Goal: Task Accomplishment & Management: Manage account settings

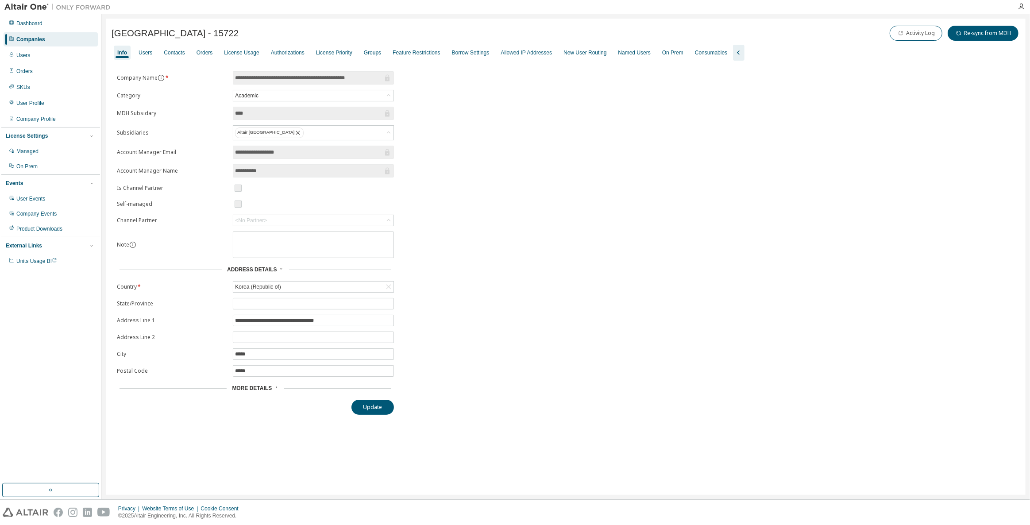
click at [54, 40] on div "Companies" at bounding box center [51, 39] width 94 height 14
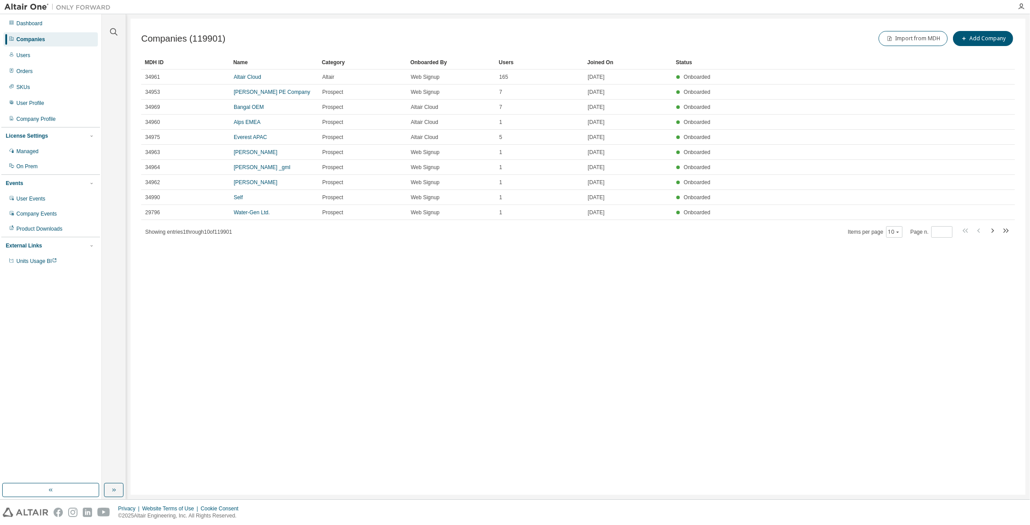
click at [109, 27] on div at bounding box center [113, 26] width 21 height 22
click at [112, 29] on icon "button" at bounding box center [113, 32] width 11 height 11
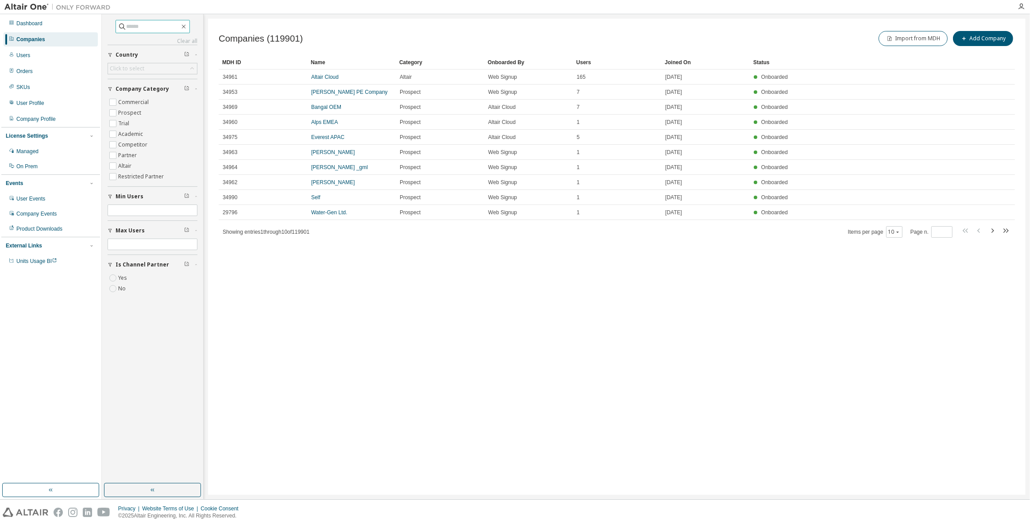
click at [152, 29] on input "text" at bounding box center [153, 26] width 53 height 9
type input "****"
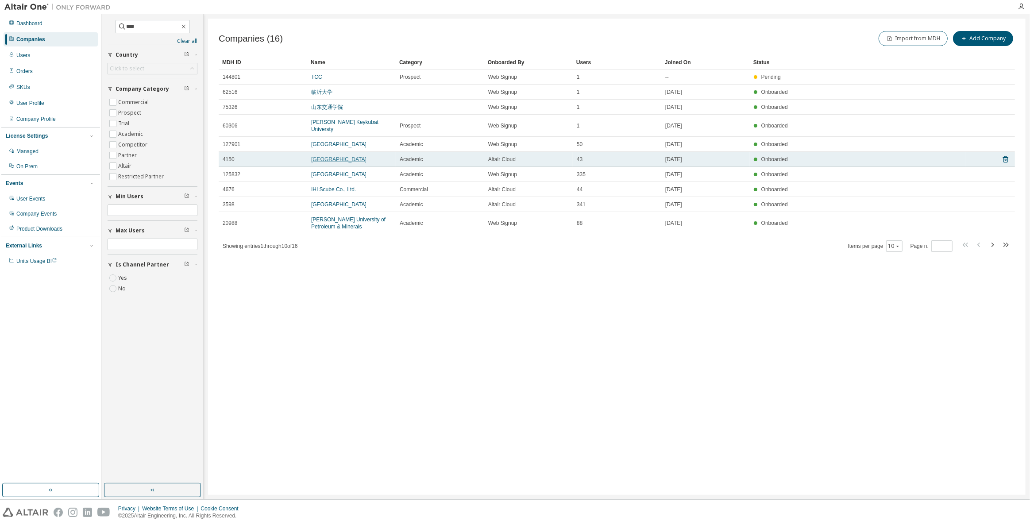
click at [334, 159] on link "[GEOGRAPHIC_DATA]" at bounding box center [338, 159] width 55 height 6
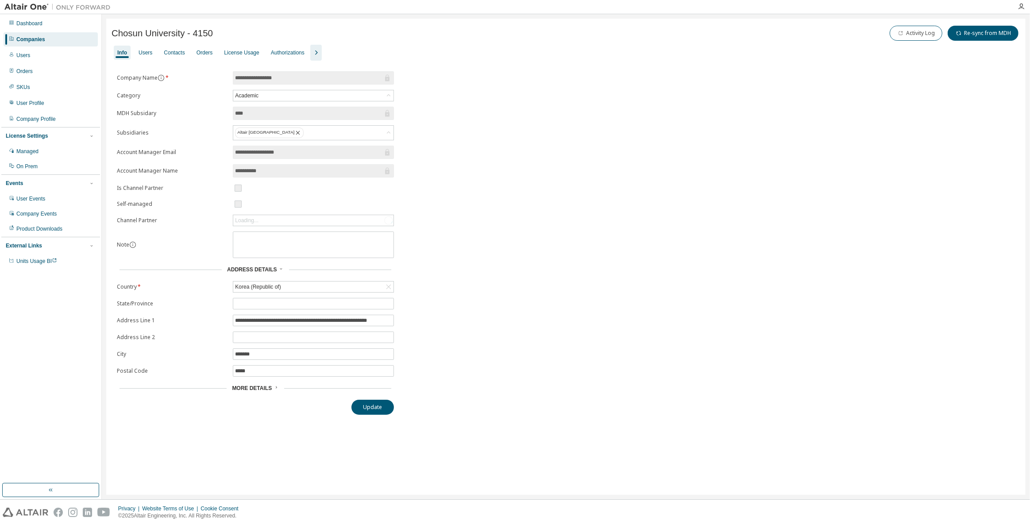
click at [315, 58] on button "button" at bounding box center [316, 53] width 12 height 16
click at [143, 57] on div "Users" at bounding box center [145, 53] width 21 height 14
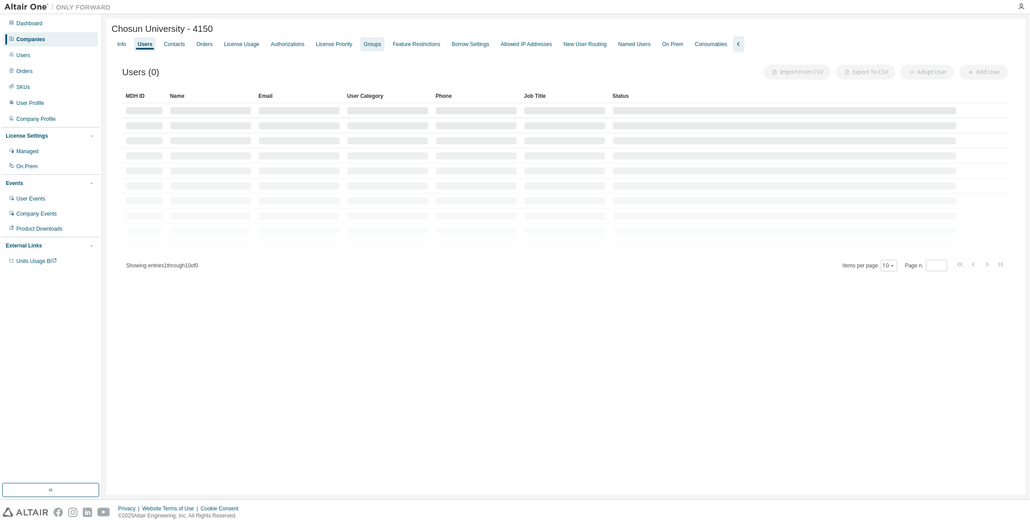
click at [364, 47] on div "Groups" at bounding box center [372, 44] width 17 height 7
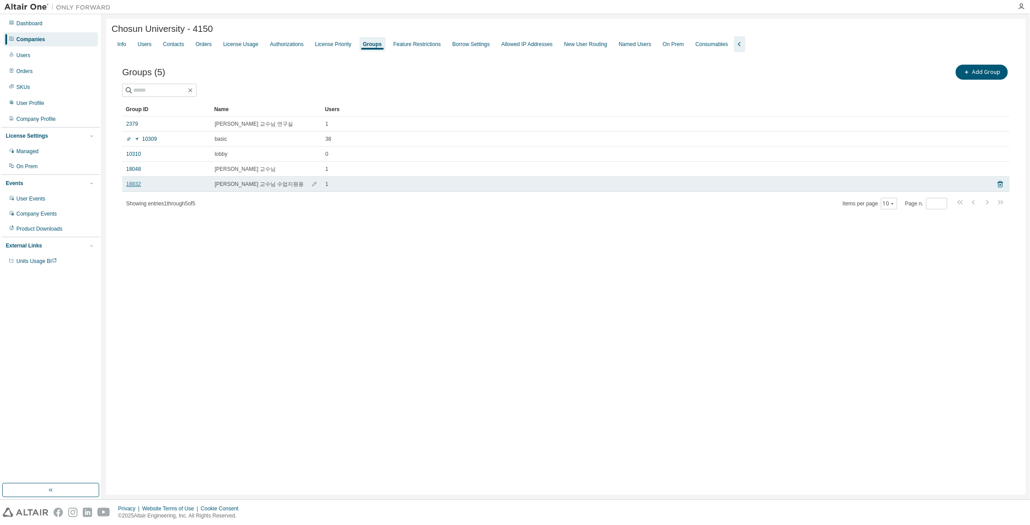
click at [137, 186] on link "18832" at bounding box center [133, 184] width 15 height 7
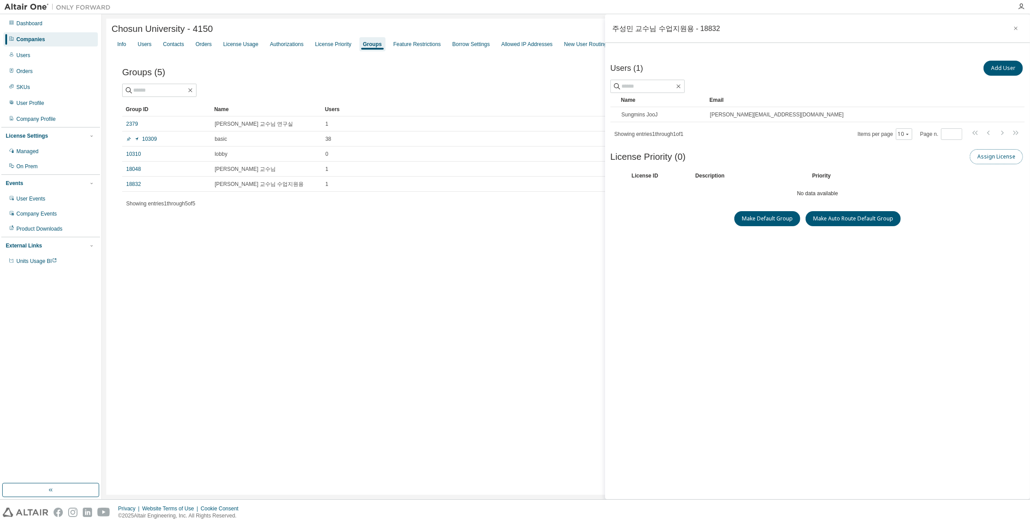
click at [989, 161] on button "Assign License" at bounding box center [996, 156] width 53 height 15
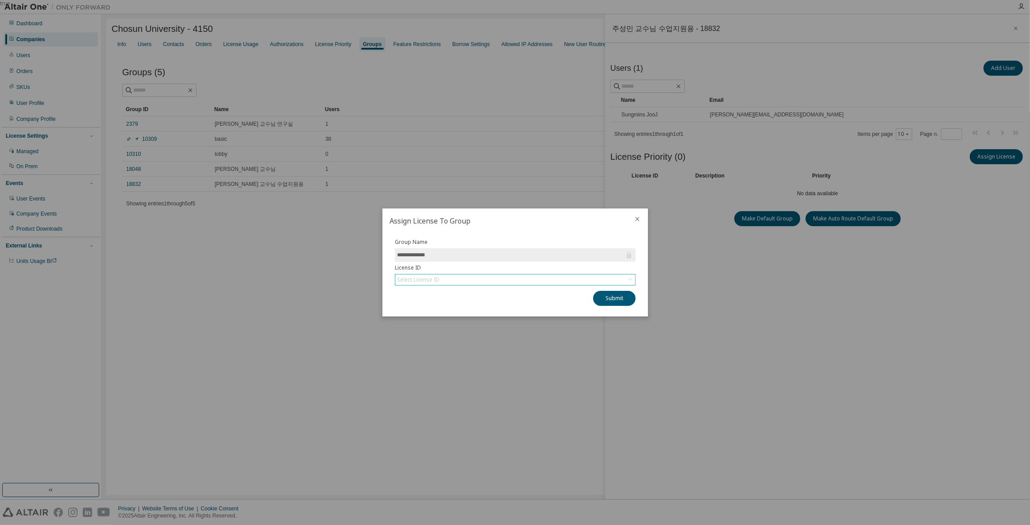
click at [490, 280] on div "Select License ID" at bounding box center [515, 279] width 240 height 11
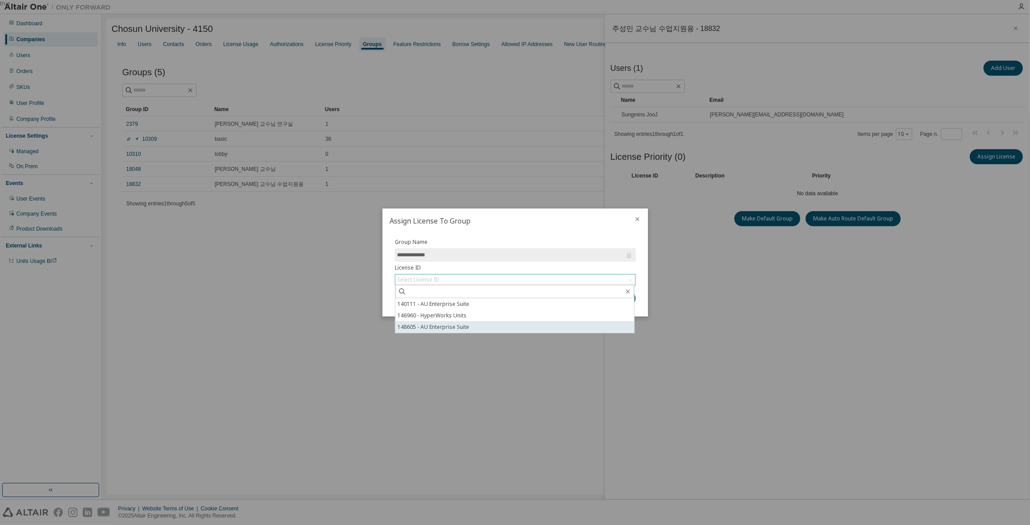
click at [440, 322] on li "148605 - AU Enterprise Suite" at bounding box center [514, 327] width 239 height 12
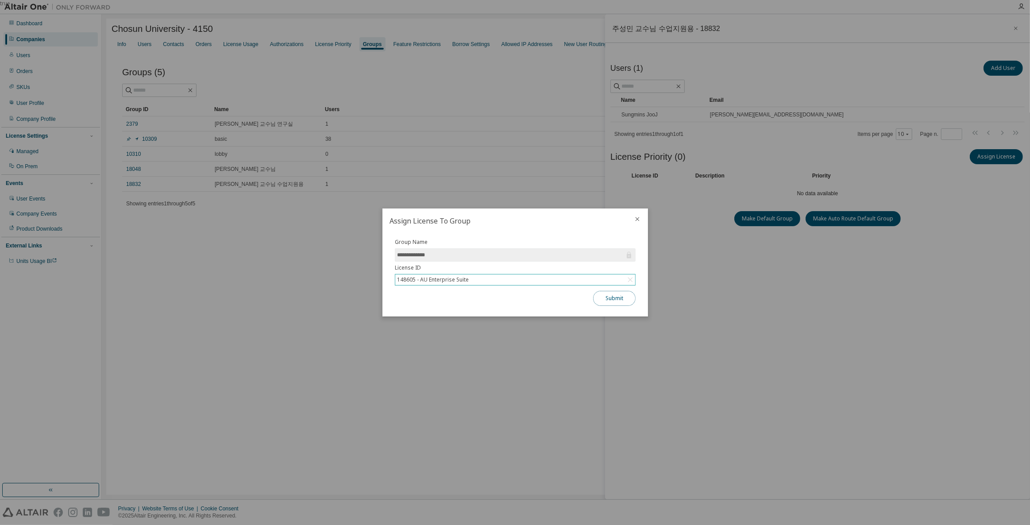
click at [607, 300] on button "Submit" at bounding box center [614, 298] width 42 height 15
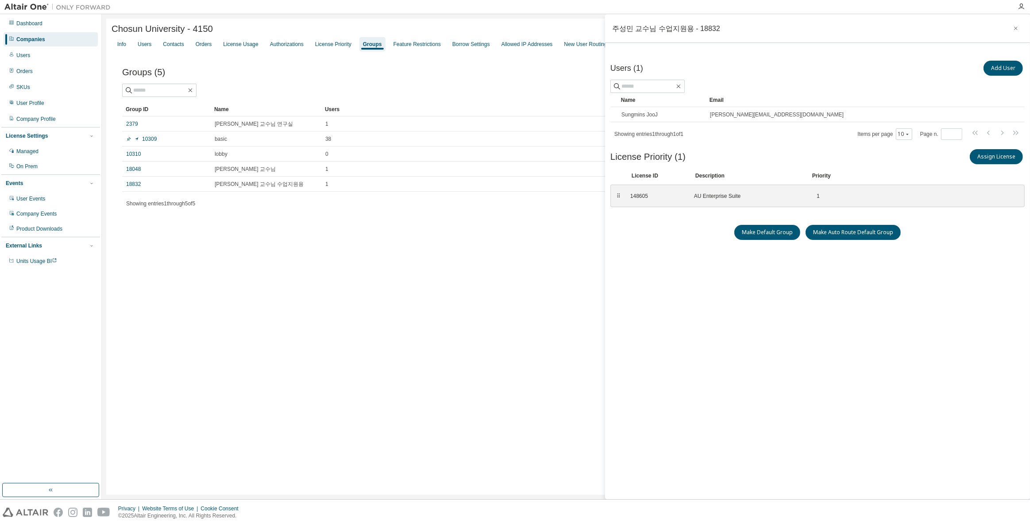
click at [58, 37] on div "Companies" at bounding box center [51, 39] width 94 height 14
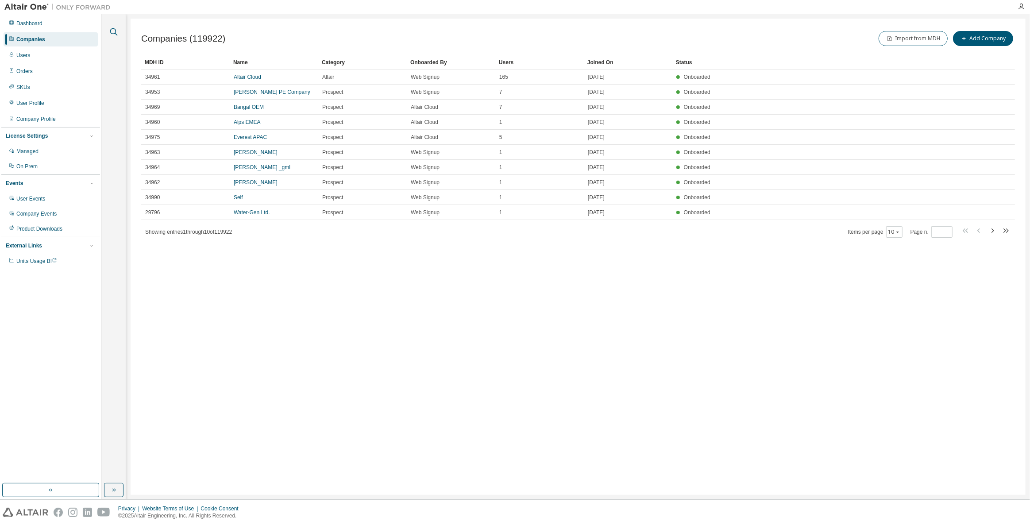
click at [117, 32] on icon "button" at bounding box center [113, 32] width 11 height 11
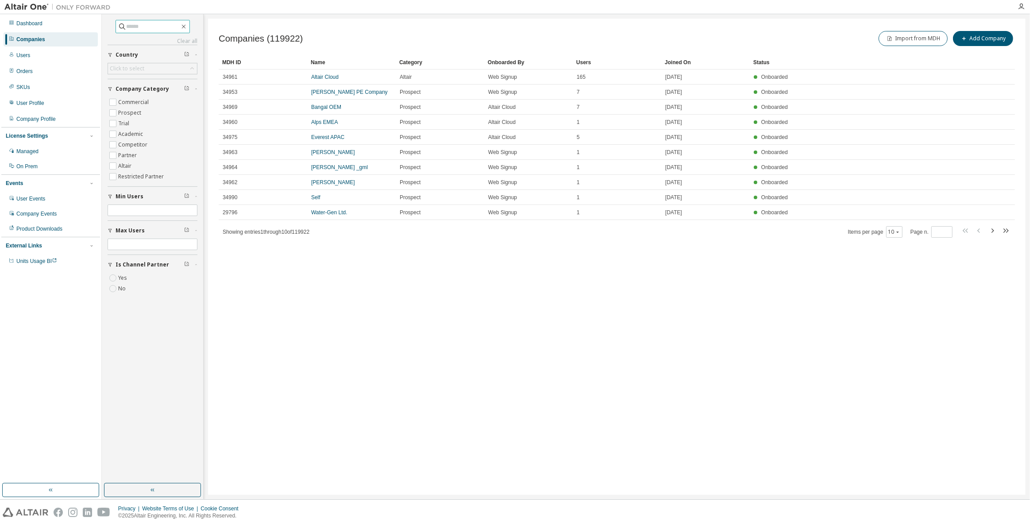
click at [166, 30] on input "text" at bounding box center [153, 26] width 53 height 9
type input "****"
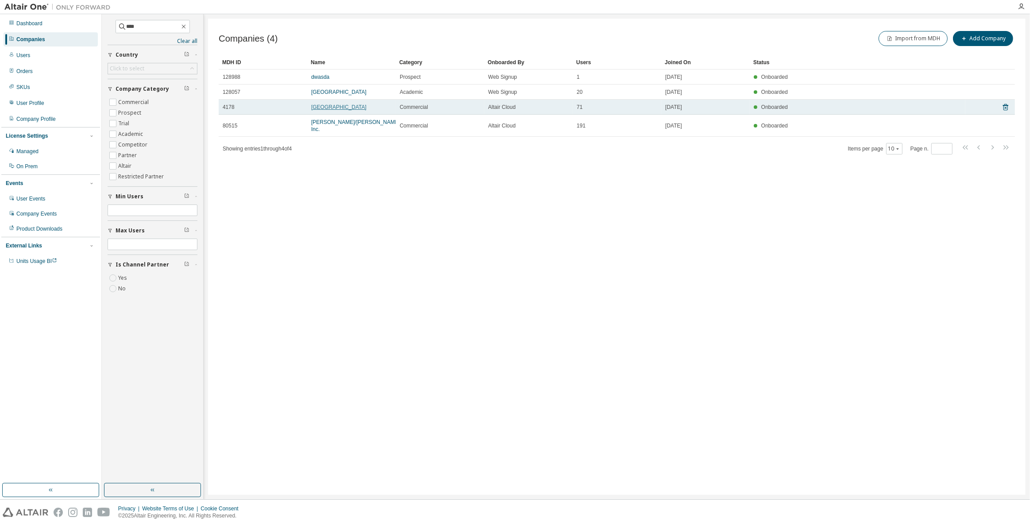
click at [339, 106] on link "[GEOGRAPHIC_DATA]" at bounding box center [338, 107] width 55 height 6
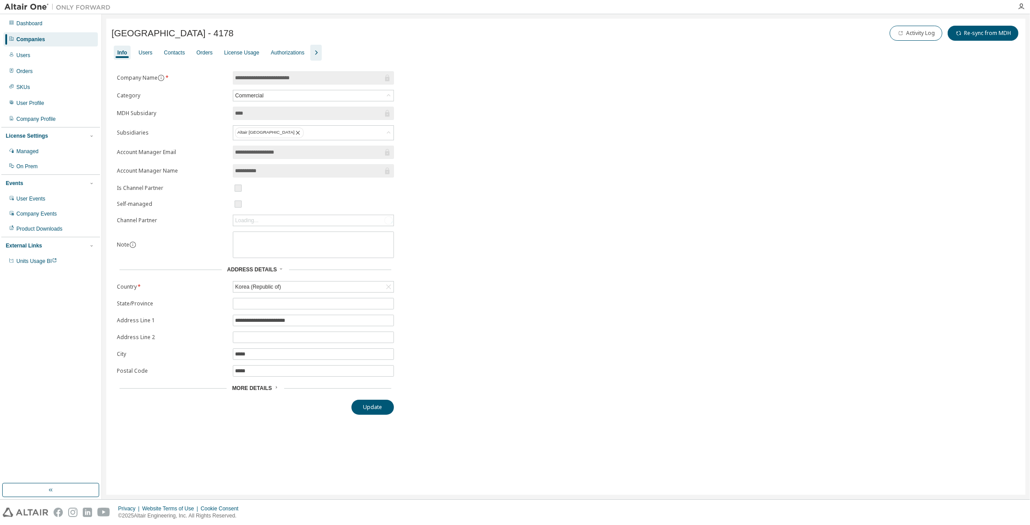
click at [318, 56] on div "Info Users Contacts Orders License Usage Authorizations" at bounding box center [566, 53] width 909 height 16
click at [316, 54] on icon "button" at bounding box center [316, 52] width 11 height 11
click at [372, 52] on div "Groups" at bounding box center [372, 52] width 17 height 7
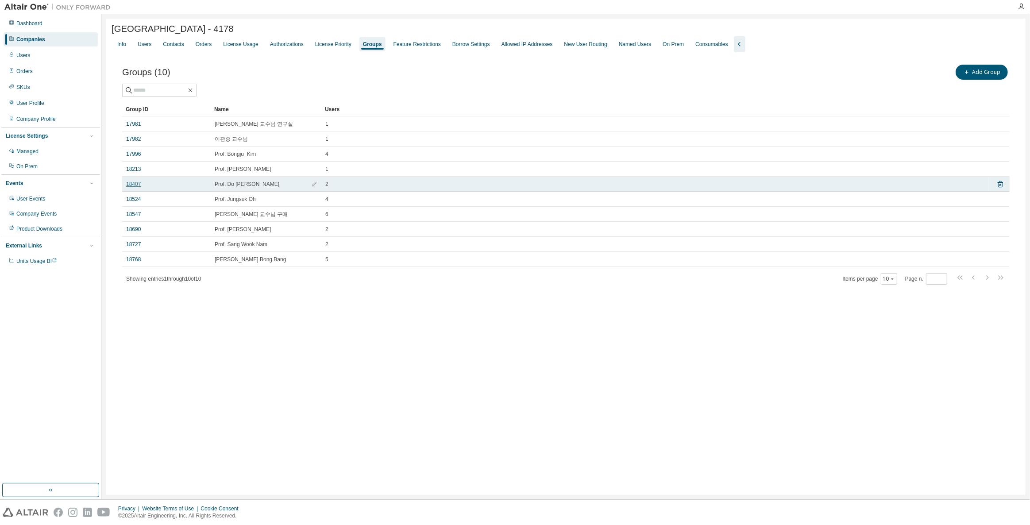
click at [133, 182] on link "18407" at bounding box center [133, 184] width 15 height 7
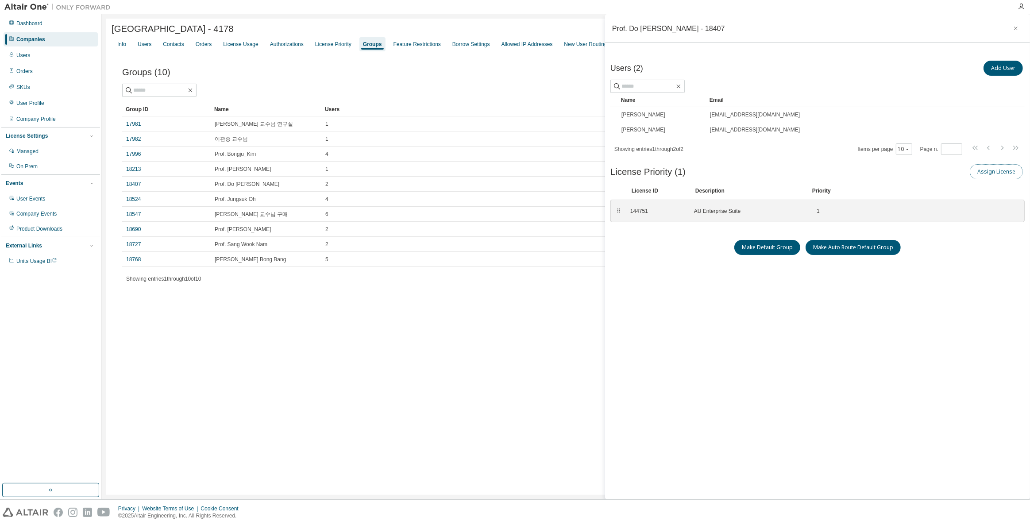
click at [1015, 170] on button "Assign License" at bounding box center [996, 171] width 53 height 15
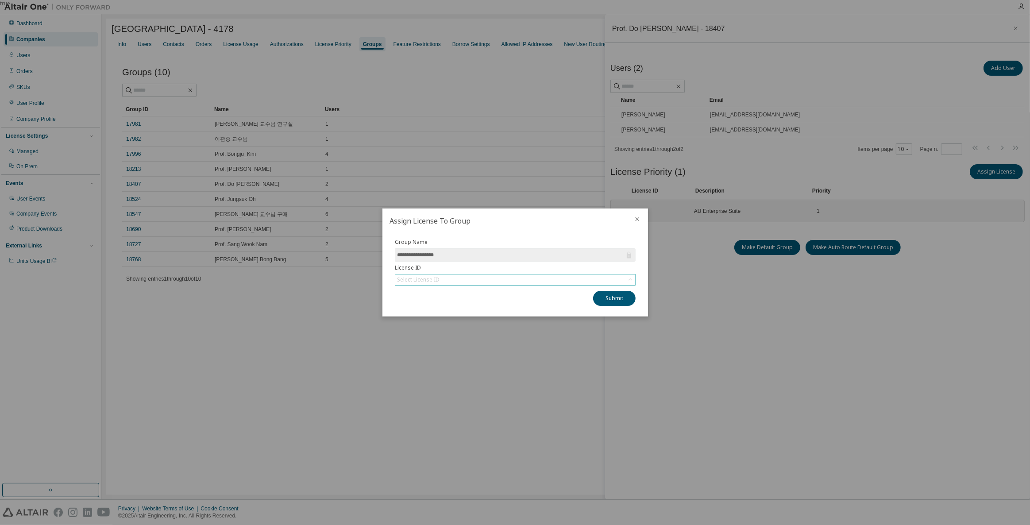
click at [461, 277] on div "Select License ID" at bounding box center [515, 279] width 240 height 11
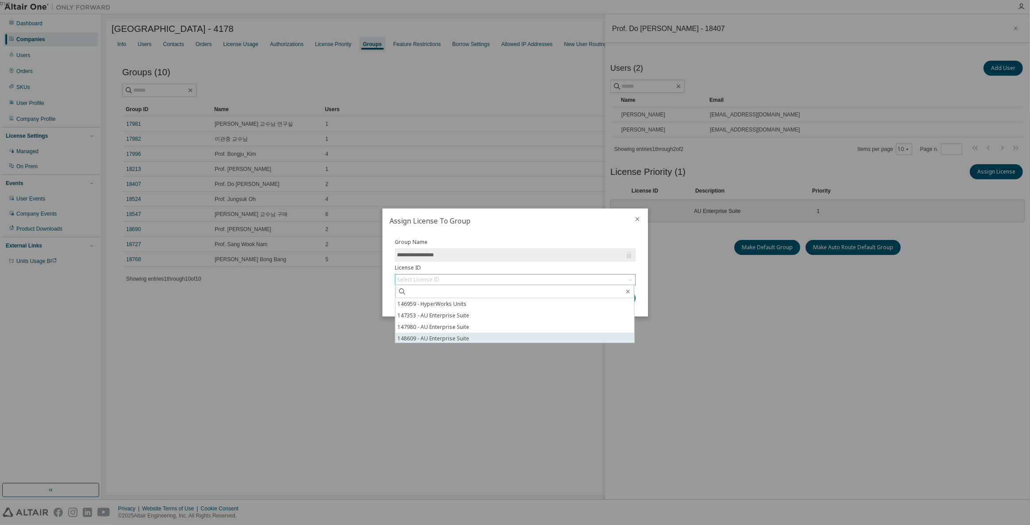
scroll to position [70, 0]
click at [462, 337] on li "148609 - AU Enterprise Suite" at bounding box center [514, 338] width 239 height 12
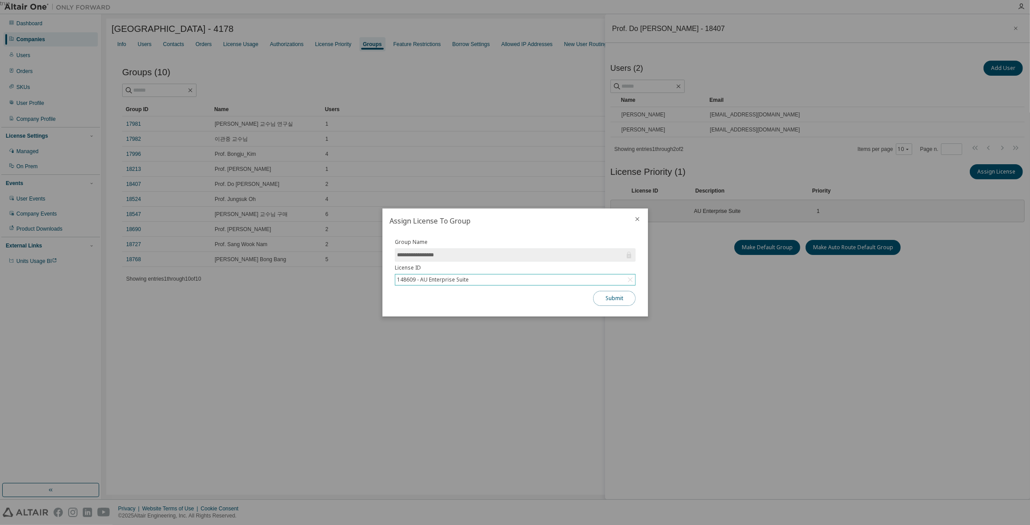
click at [596, 296] on button "Submit" at bounding box center [614, 298] width 42 height 15
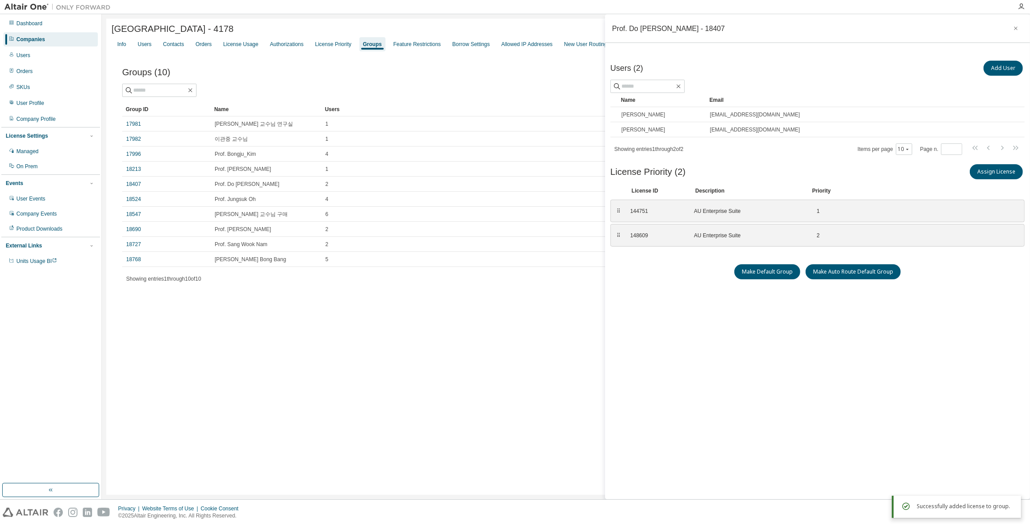
click at [688, 270] on div "Make Default Group Make Auto Route Default Group" at bounding box center [817, 271] width 414 height 15
click at [1016, 31] on icon "button" at bounding box center [1016, 28] width 6 height 7
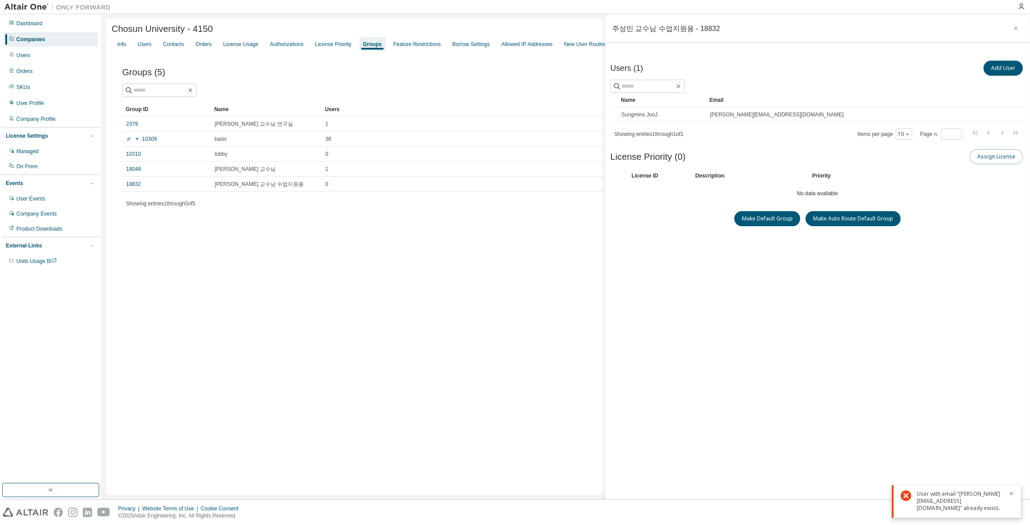
click at [977, 156] on button "Assign License" at bounding box center [996, 156] width 53 height 15
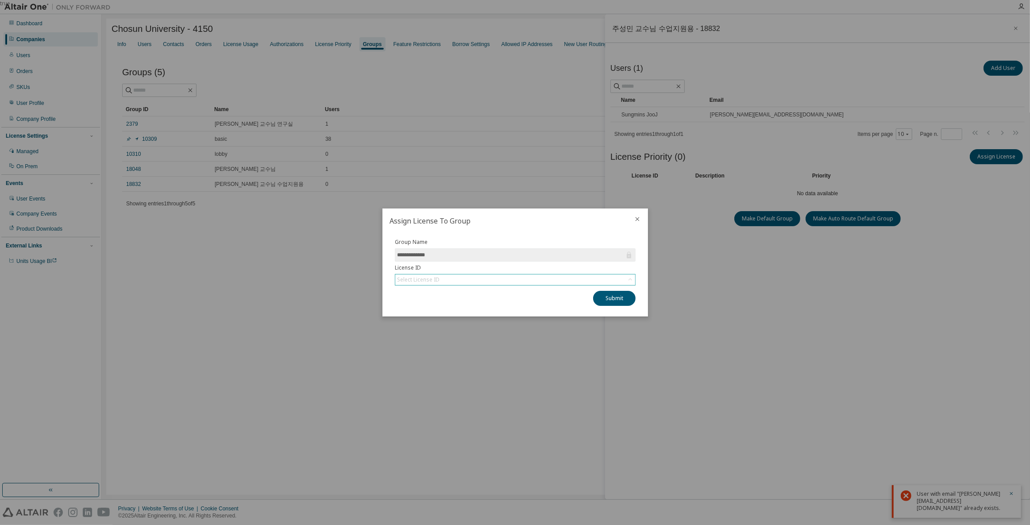
click at [479, 275] on div "Select License ID" at bounding box center [515, 279] width 240 height 11
click at [588, 241] on label "Group Name" at bounding box center [515, 242] width 241 height 7
click at [634, 218] on icon "close" at bounding box center [637, 219] width 7 height 7
